Goal: Find contact information: Find contact information

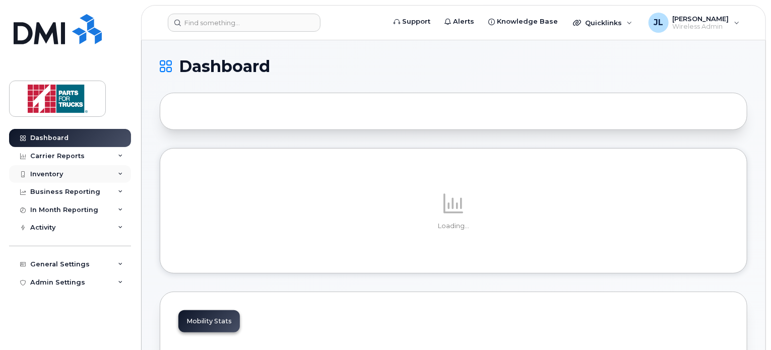
click at [73, 176] on div "Inventory" at bounding box center [70, 174] width 122 height 18
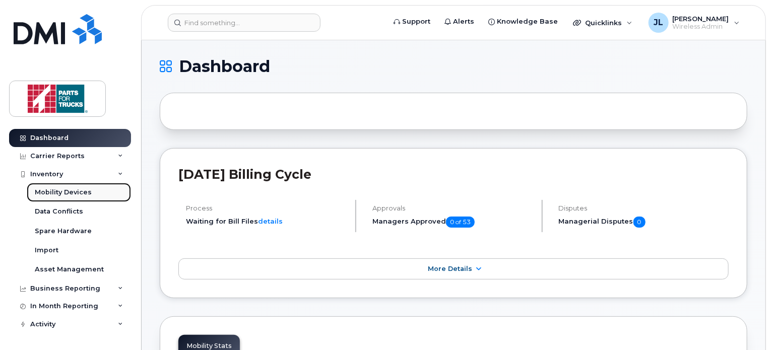
click at [61, 187] on link "Mobility Devices" at bounding box center [79, 192] width 104 height 19
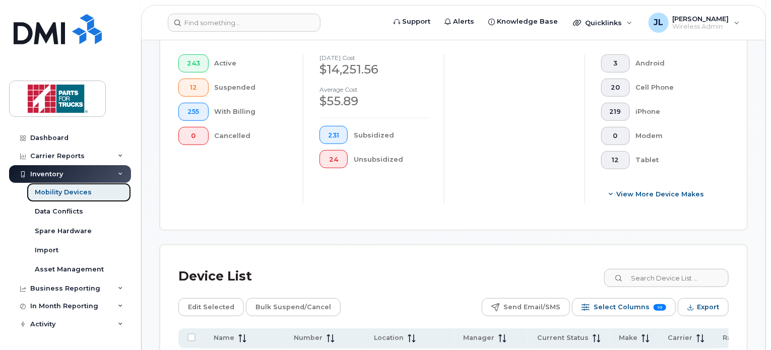
scroll to position [300, 0]
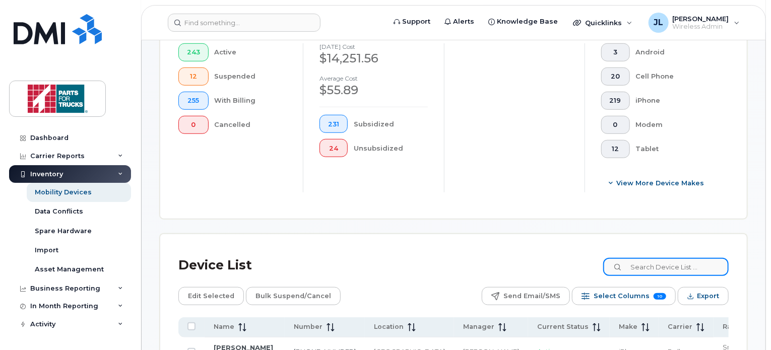
click at [663, 265] on input at bounding box center [665, 267] width 125 height 18
type input "quinn"
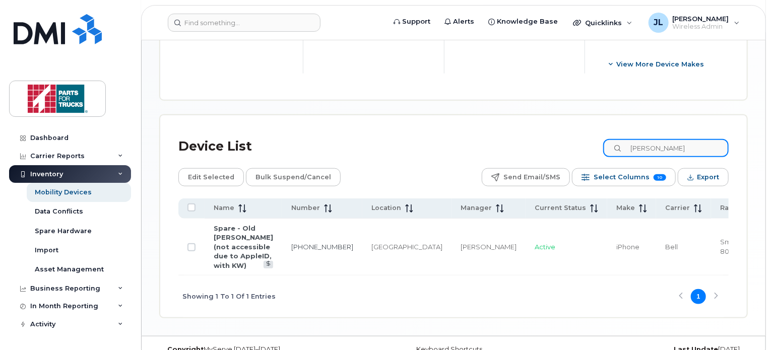
scroll to position [425, 0]
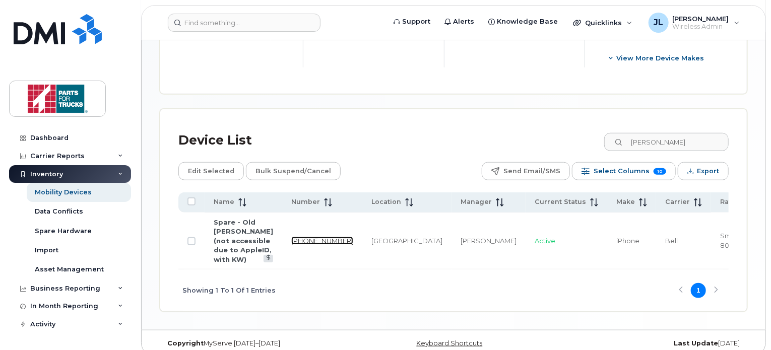
click at [314, 237] on link "[PHONE_NUMBER]" at bounding box center [322, 241] width 62 height 8
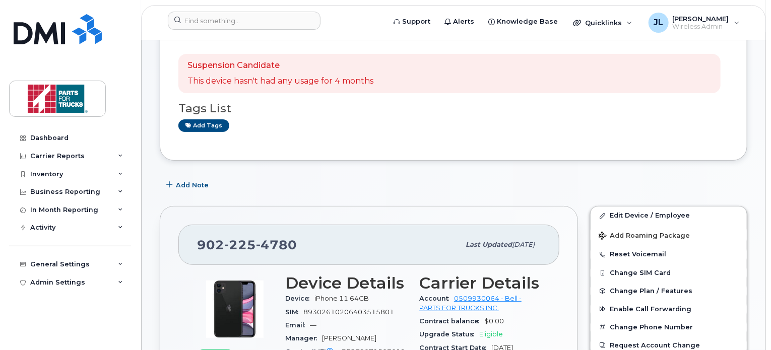
scroll to position [91, 0]
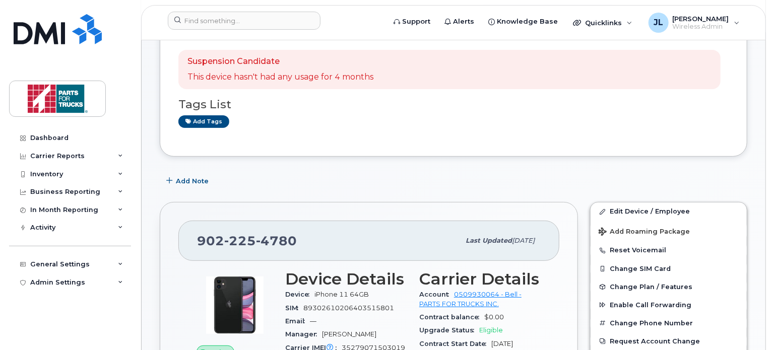
click at [247, 239] on span "225" at bounding box center [240, 240] width 32 height 15
copy span "[PHONE_NUMBER]"
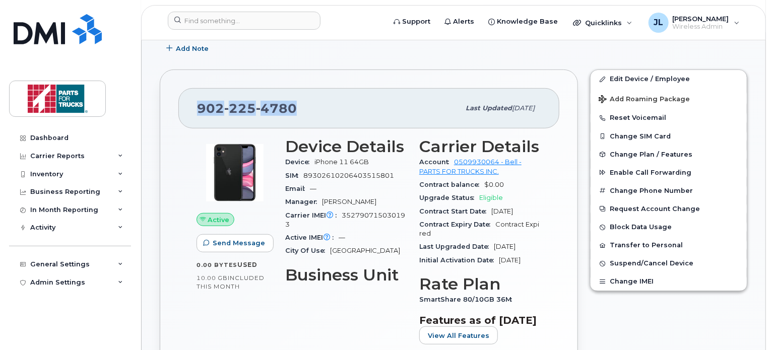
scroll to position [306, 0]
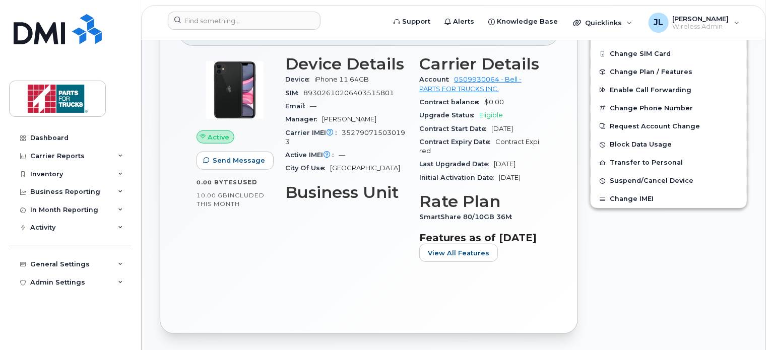
click at [573, 155] on div "[PHONE_NUMBER] Last updated [DATE] Active Send Message 0.00 Bytes  used 10.00 G…" at bounding box center [369, 160] width 418 height 347
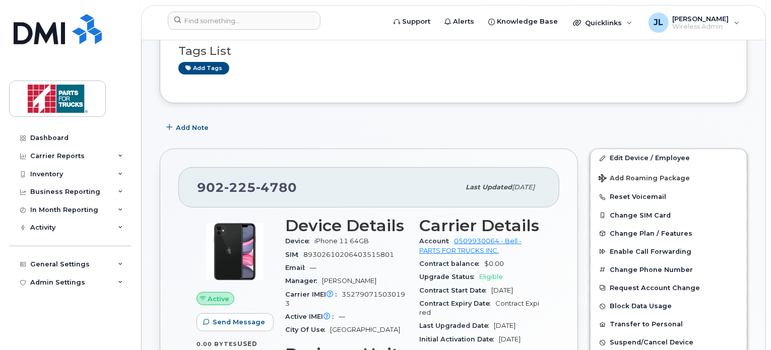
scroll to position [143, 0]
click at [65, 173] on div "Inventory" at bounding box center [70, 174] width 122 height 18
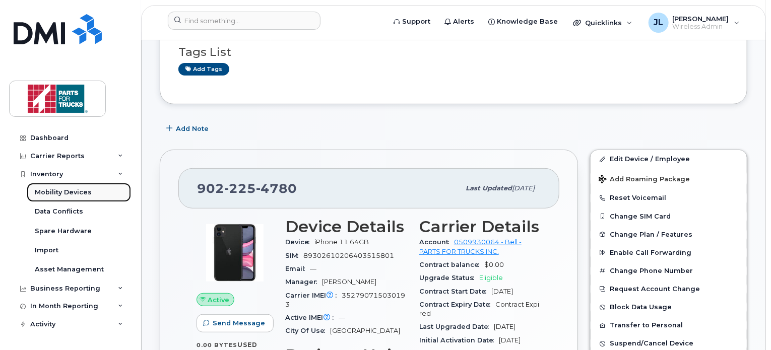
click at [64, 193] on div "Mobility Devices" at bounding box center [63, 192] width 57 height 9
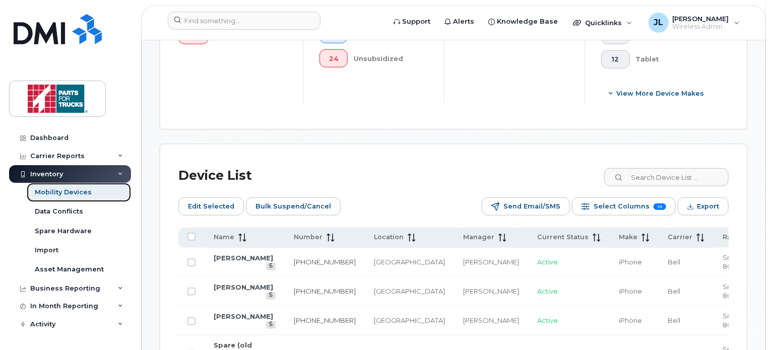
scroll to position [409, 0]
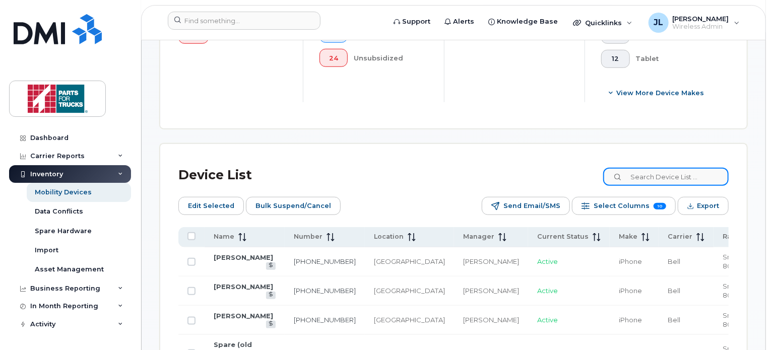
click at [649, 179] on input at bounding box center [665, 177] width 125 height 18
type input "[PERSON_NAME]"
